Goal: Information Seeking & Learning: Learn about a topic

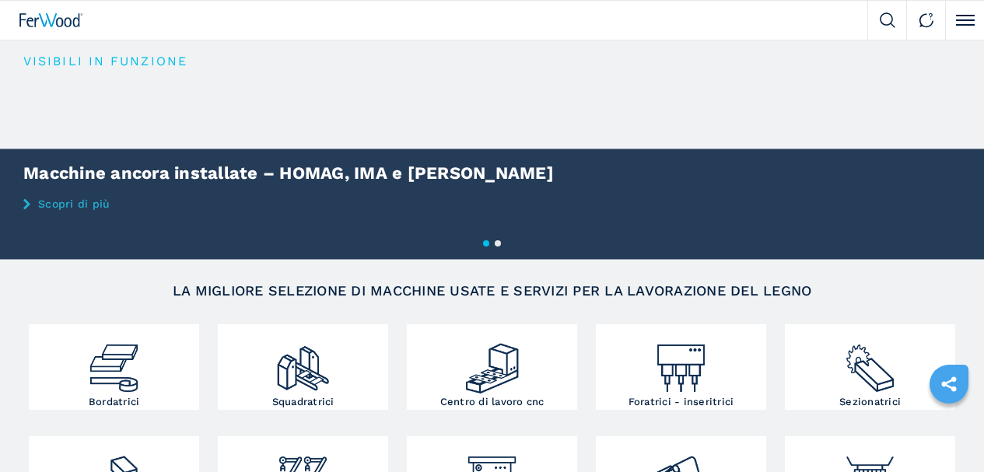
click at [0, 0] on input "text" at bounding box center [0, 0] width 0 height 0
type input "******"
click at [0, 0] on button "submit-button" at bounding box center [0, 0] width 0 height 0
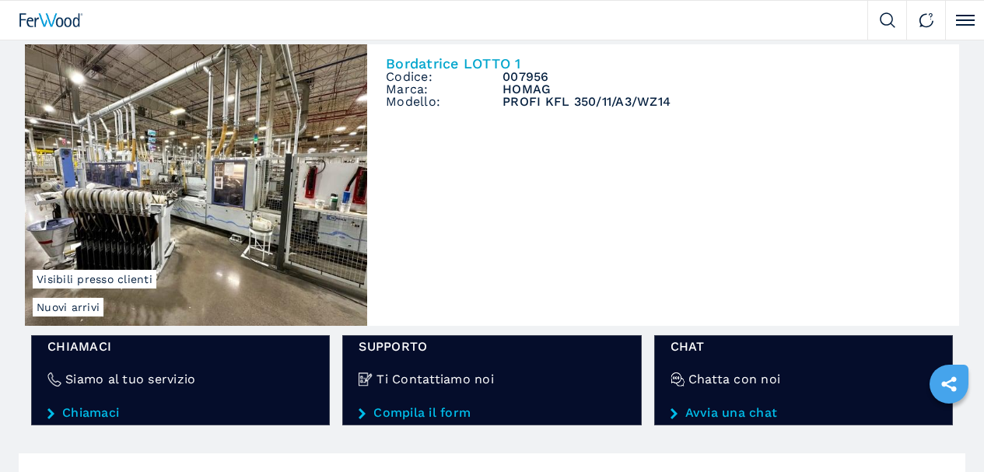
scroll to position [78, 0]
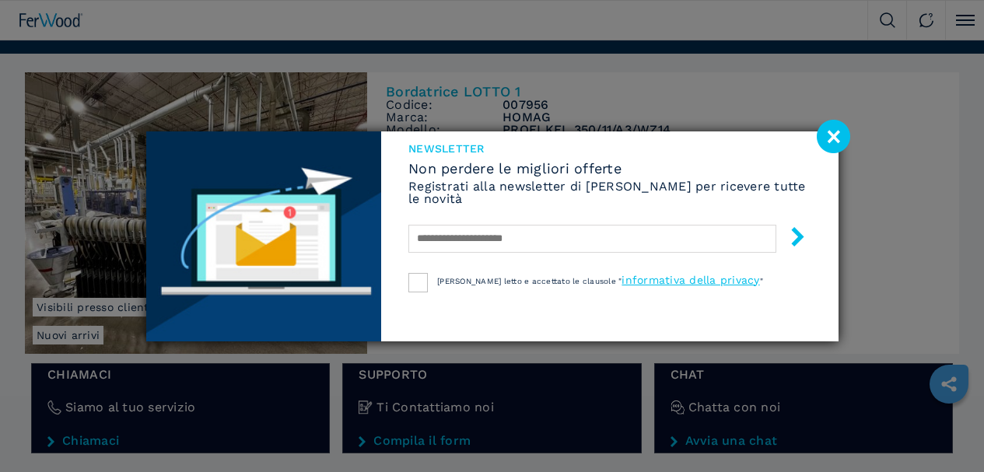
click at [829, 138] on image at bounding box center [832, 136] width 33 height 33
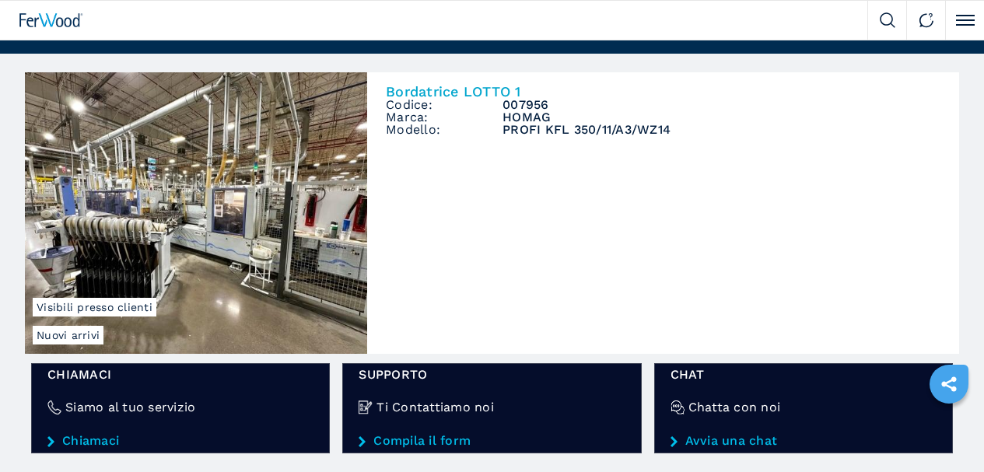
click at [0, 0] on img at bounding box center [0, 0] width 0 height 0
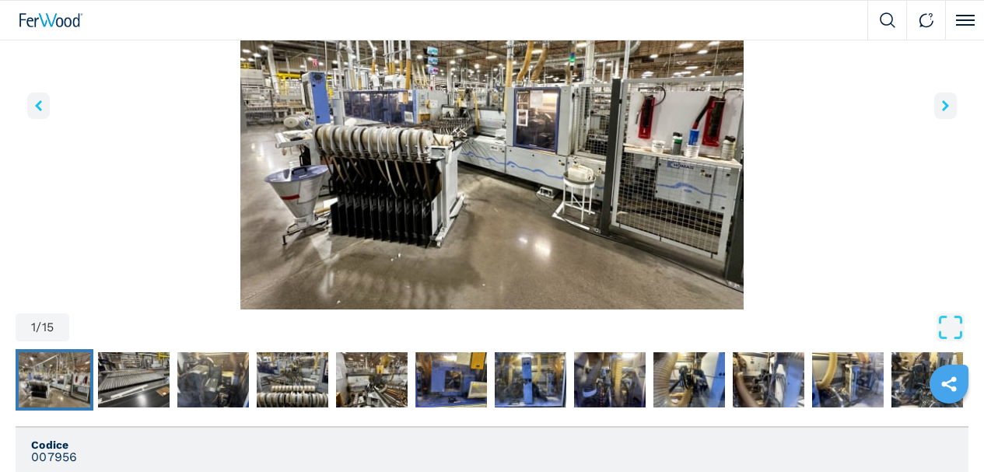
scroll to position [233, 0]
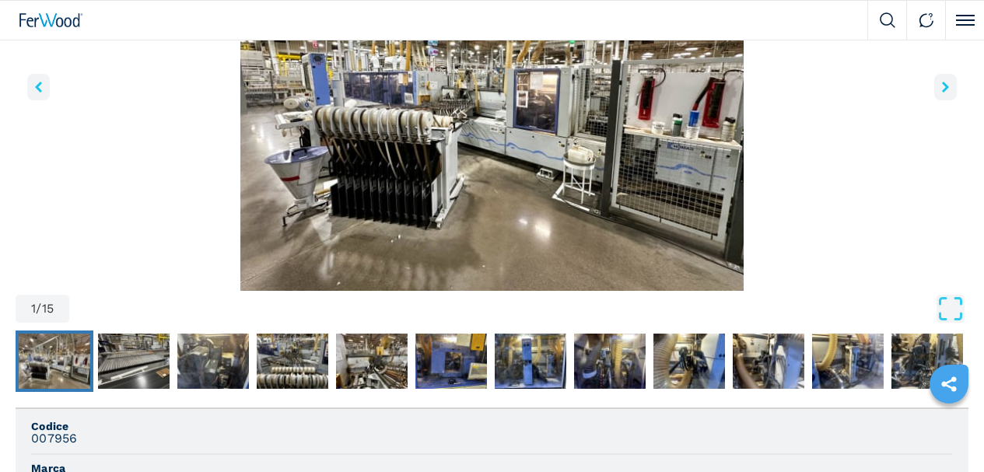
click at [936, 323] on icon "Open Fullscreen" at bounding box center [950, 309] width 28 height 28
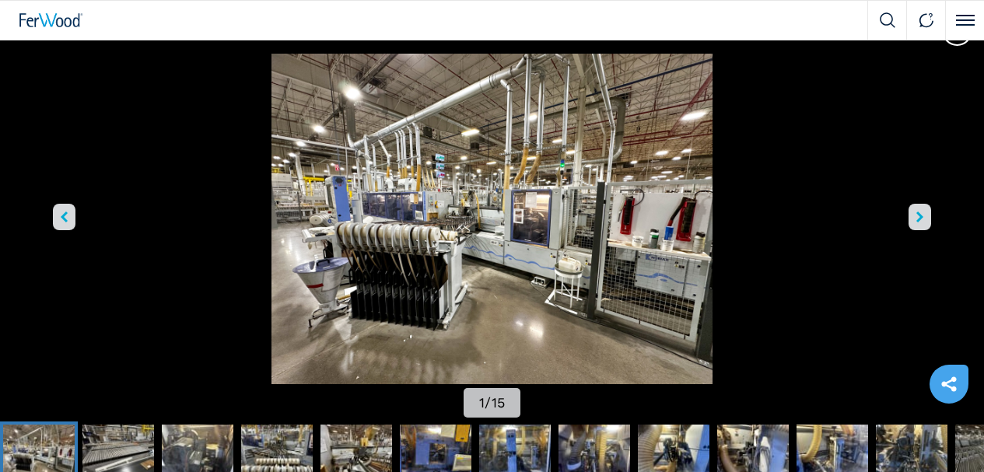
click at [832, 54] on img "Go to Slide 1" at bounding box center [492, 219] width 886 height 330
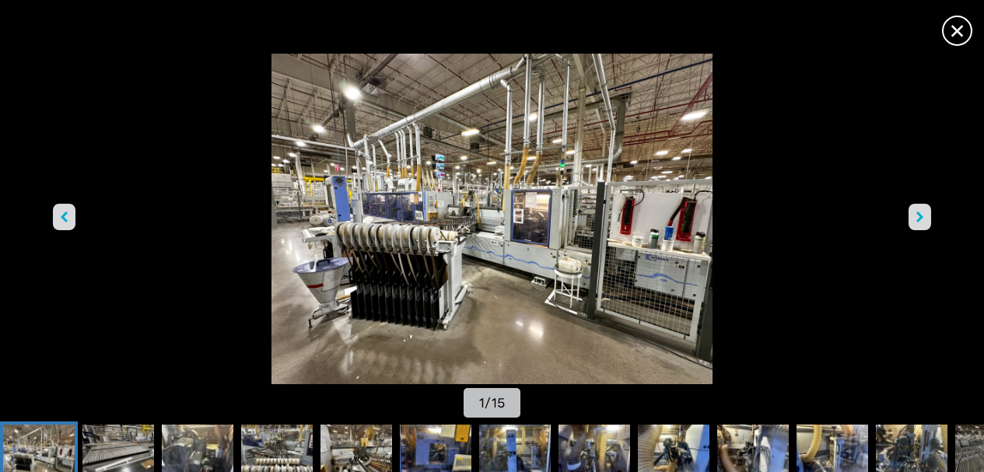
click at [943, 23] on span "×" at bounding box center [956, 27] width 27 height 27
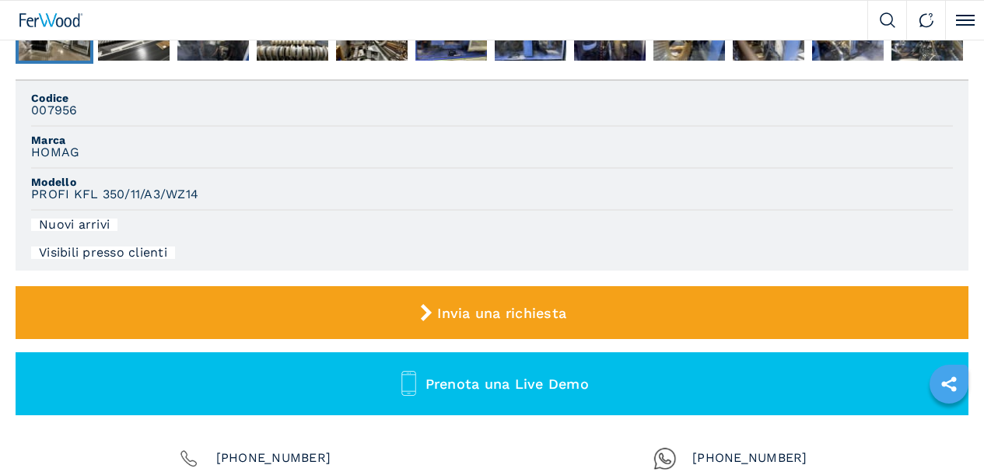
scroll to position [639, 0]
